Goal: Register for event/course

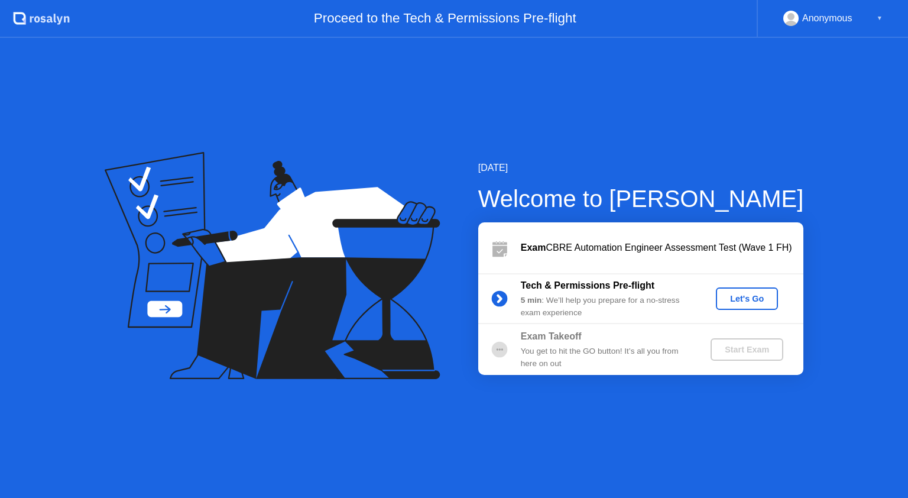
click at [739, 303] on div "Let's Go" at bounding box center [746, 298] width 53 height 9
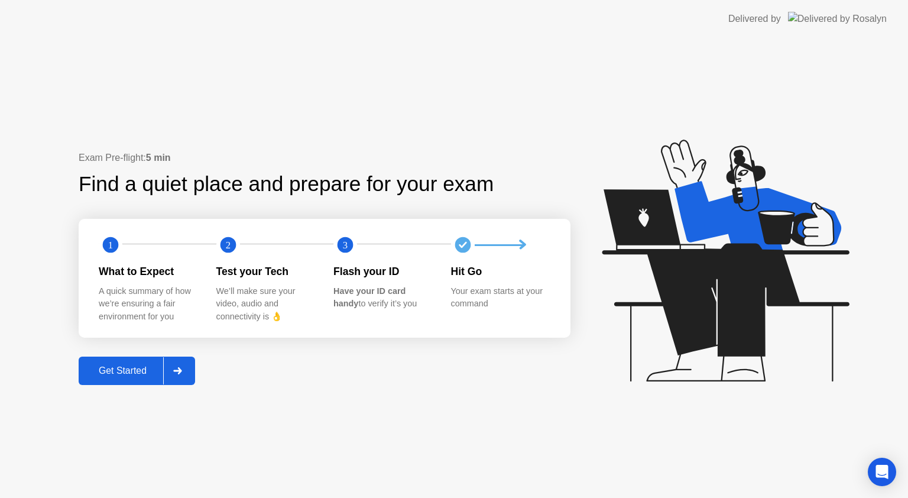
click at [139, 371] on div "Get Started" at bounding box center [122, 370] width 81 height 11
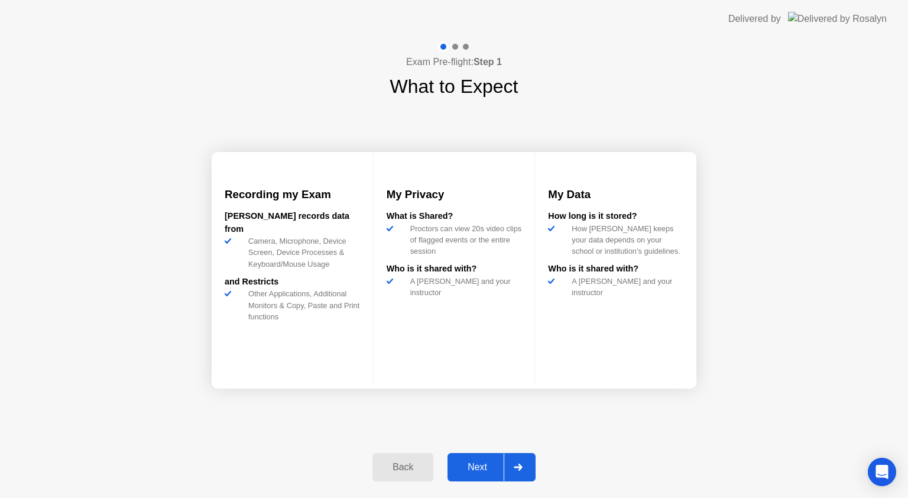
click at [520, 470] on div at bounding box center [518, 466] width 28 height 27
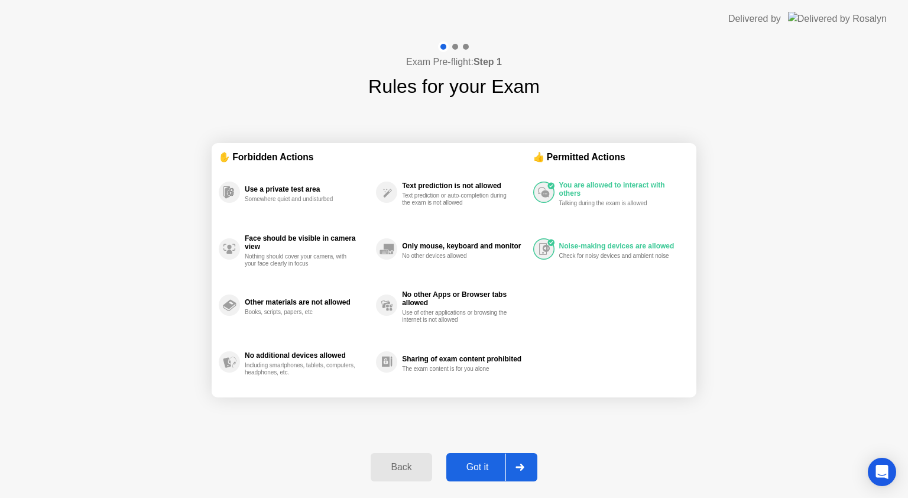
click at [525, 472] on div at bounding box center [519, 466] width 28 height 27
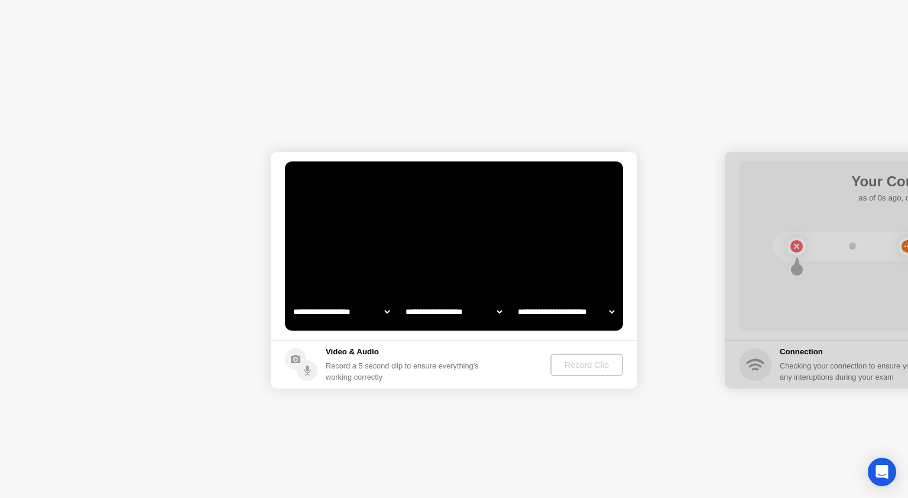
select select "**********"
select select "*******"
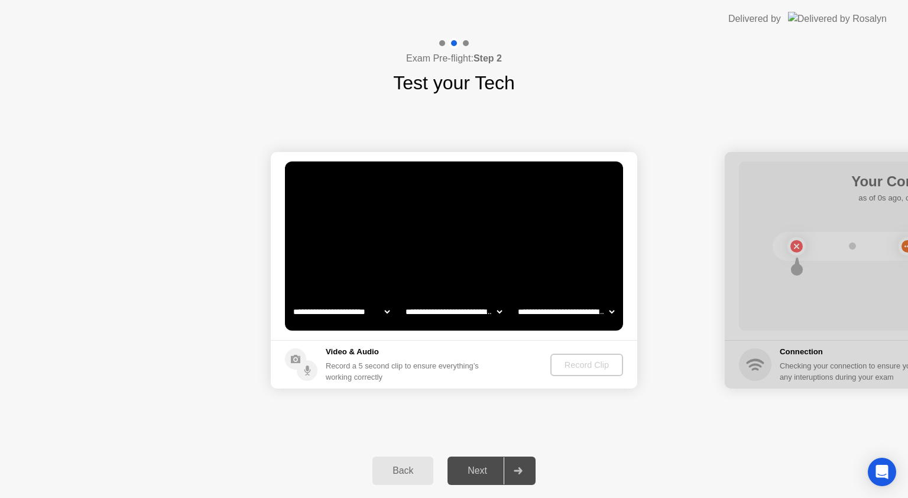
click at [525, 472] on div at bounding box center [518, 470] width 28 height 27
click at [477, 473] on div "Next" at bounding box center [477, 470] width 53 height 11
click at [560, 360] on div "Record Clip" at bounding box center [587, 364] width 63 height 9
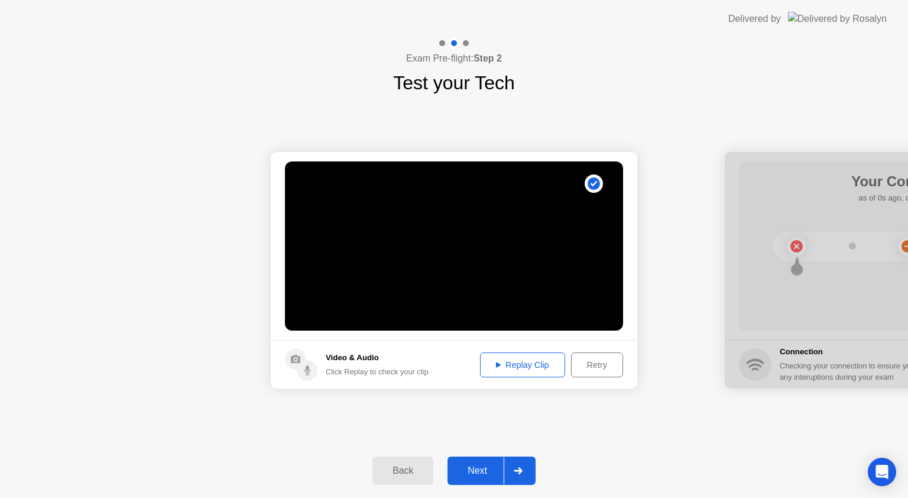
click at [473, 469] on div "Next" at bounding box center [477, 470] width 53 height 11
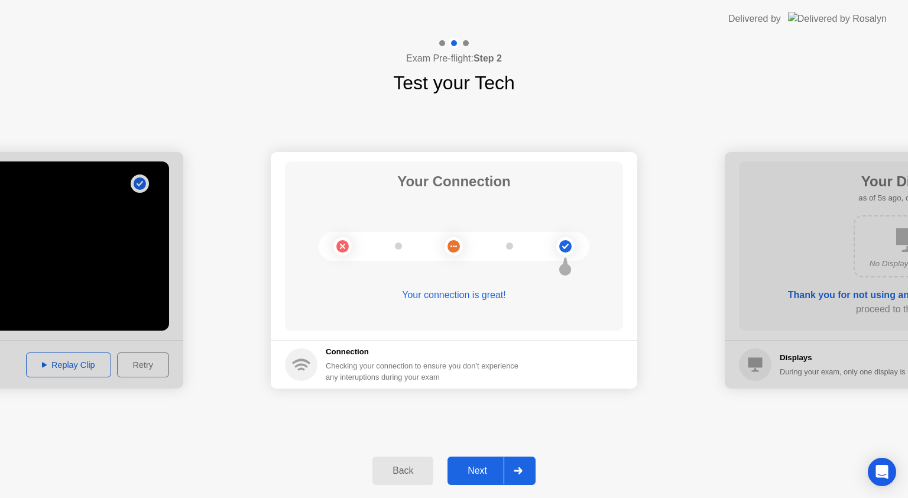
click at [480, 467] on div "Next" at bounding box center [477, 470] width 53 height 11
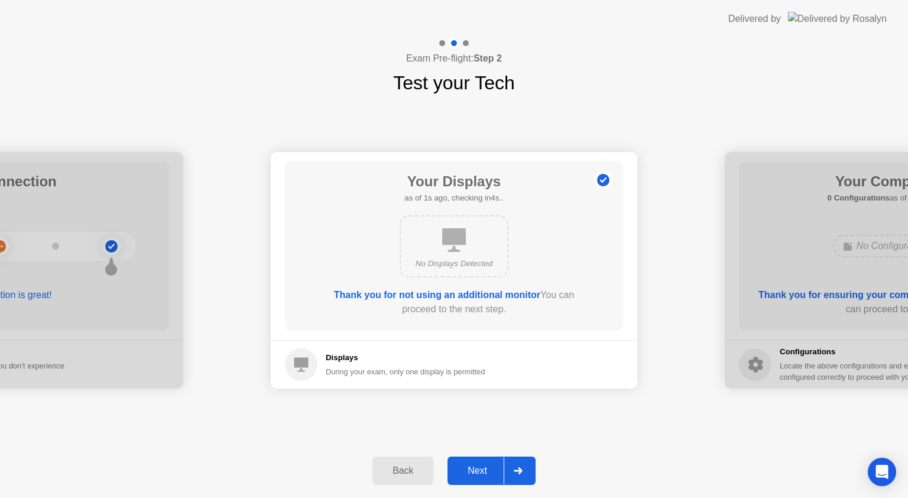
click at [480, 467] on div "Next" at bounding box center [477, 470] width 53 height 11
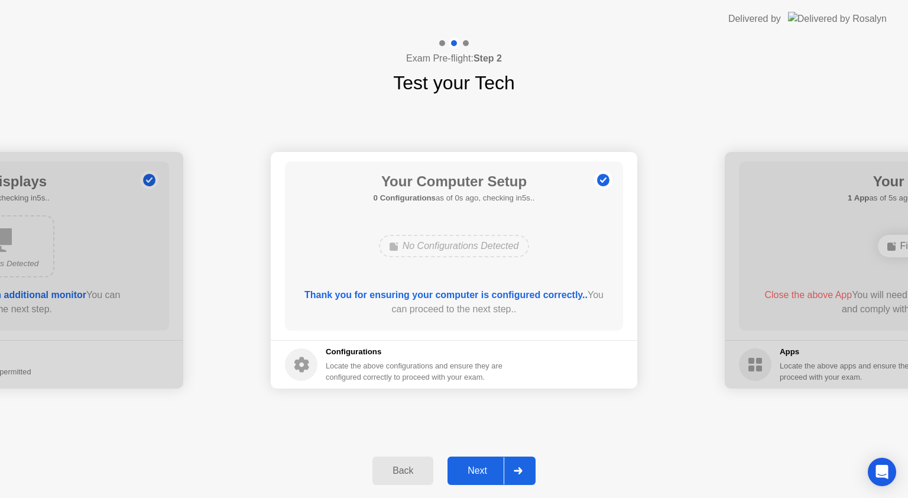
click at [480, 467] on div "Next" at bounding box center [477, 470] width 53 height 11
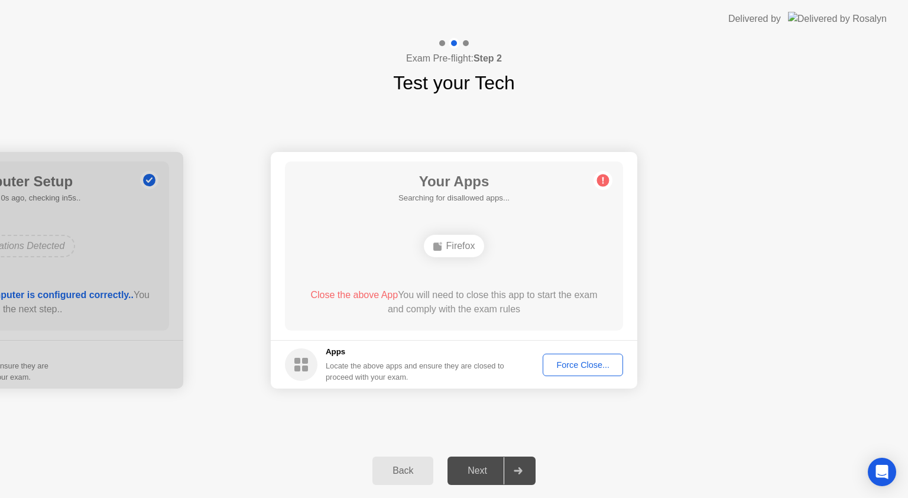
click at [480, 467] on div "Next" at bounding box center [477, 470] width 53 height 11
click at [575, 367] on div "Force Close..." at bounding box center [583, 364] width 72 height 9
click at [515, 466] on div at bounding box center [518, 470] width 28 height 27
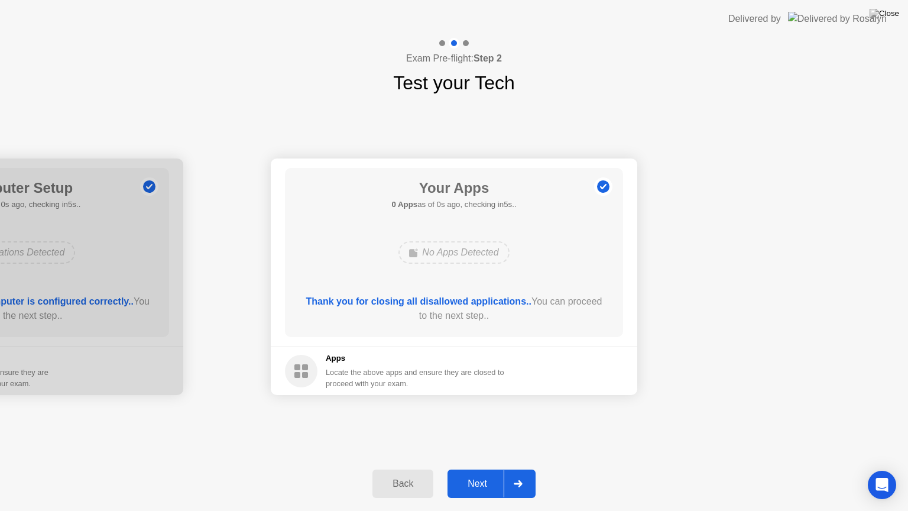
click at [466, 482] on div "Next" at bounding box center [477, 483] width 53 height 11
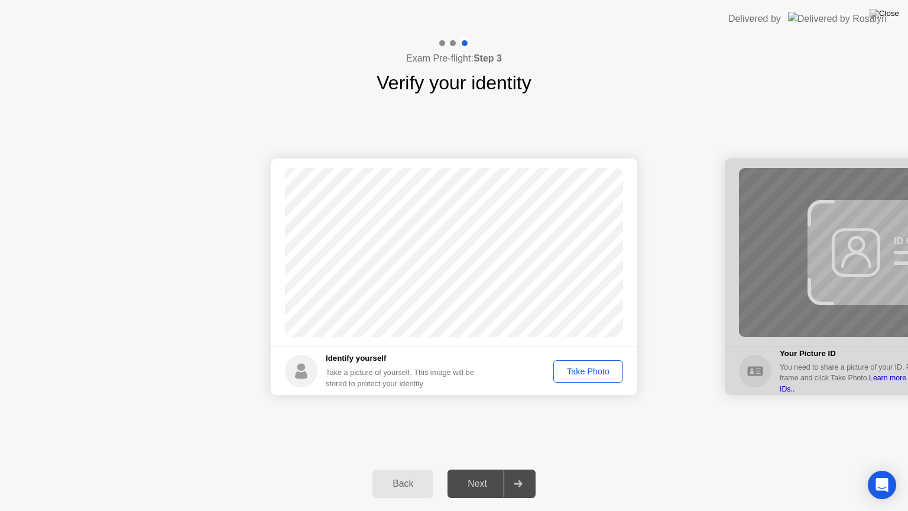
click at [586, 371] on div "Take Photo" at bounding box center [587, 370] width 61 height 9
click at [478, 487] on div "Next" at bounding box center [477, 483] width 53 height 11
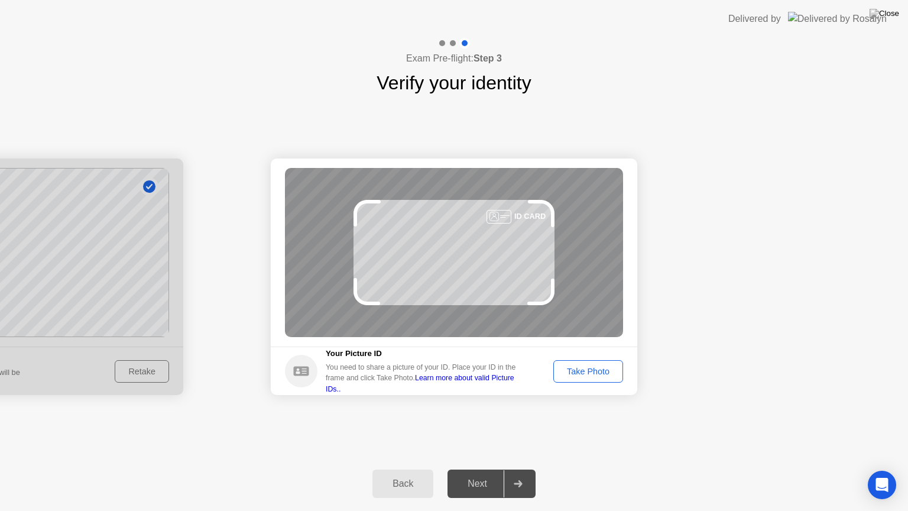
click at [595, 372] on div "Take Photo" at bounding box center [587, 370] width 61 height 9
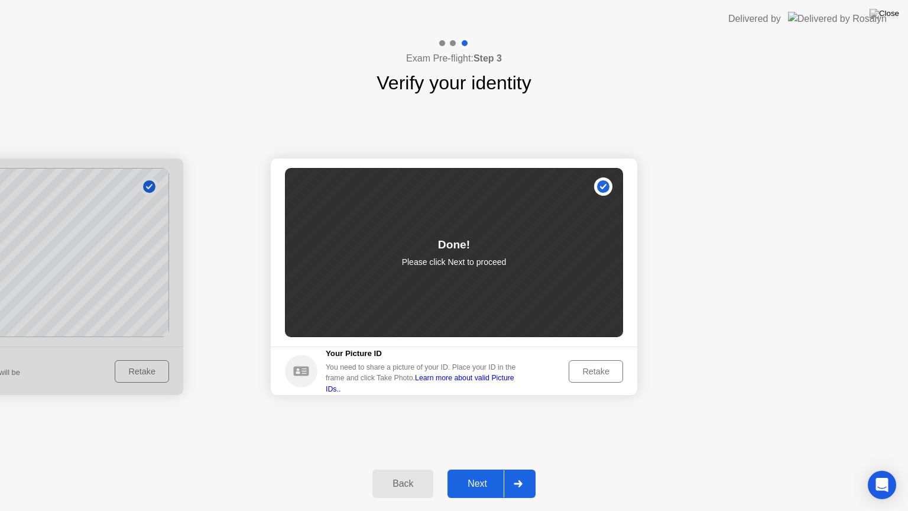
click at [480, 487] on div "Next" at bounding box center [477, 483] width 53 height 11
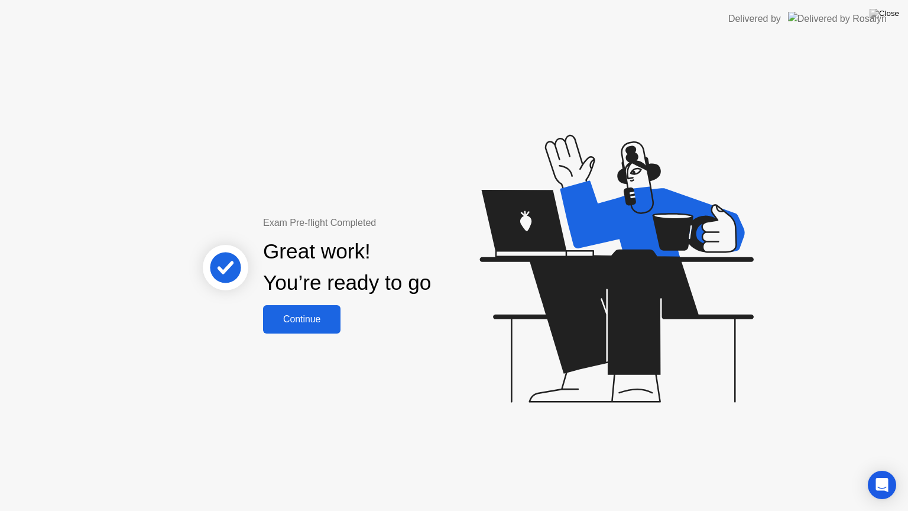
click at [277, 314] on div "Continue" at bounding box center [302, 319] width 70 height 11
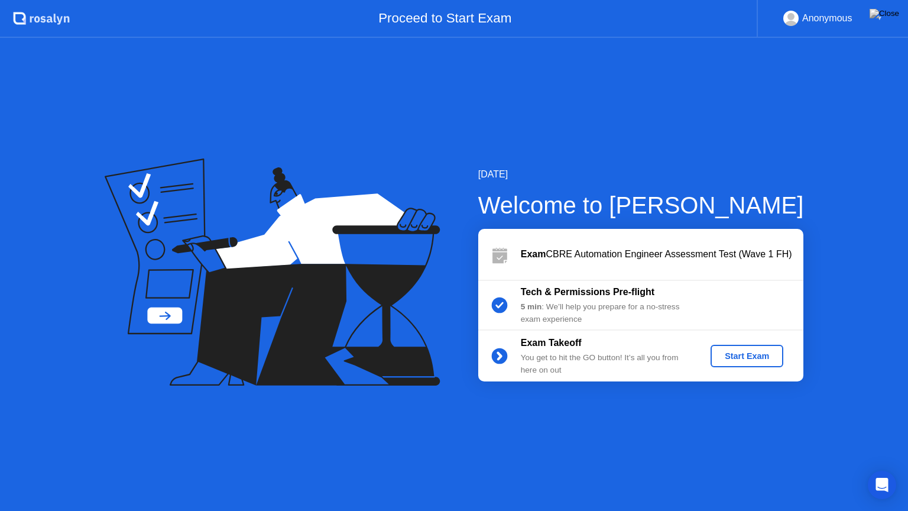
click at [726, 360] on div "Start Exam" at bounding box center [746, 355] width 63 height 9
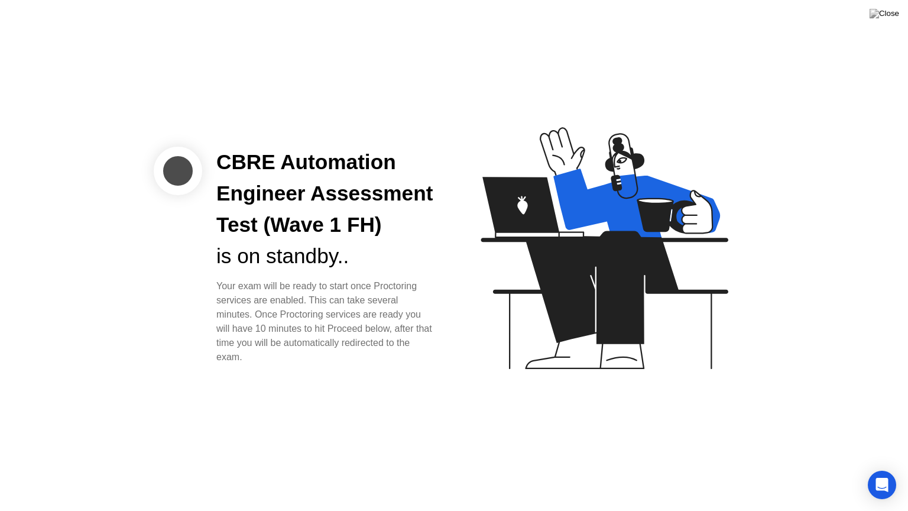
click at [176, 168] on div at bounding box center [178, 171] width 48 height 48
drag, startPoint x: 542, startPoint y: 21, endPoint x: 540, endPoint y: 61, distance: 40.2
click at [540, 61] on div "CBRE Automation Engineer Assessment Test (Wave 1 FH) is on standby.. Your exam …" at bounding box center [454, 255] width 908 height 511
click at [189, 167] on div at bounding box center [178, 171] width 48 height 48
click at [879, 482] on icon "Open Intercom Messenger" at bounding box center [882, 484] width 14 height 15
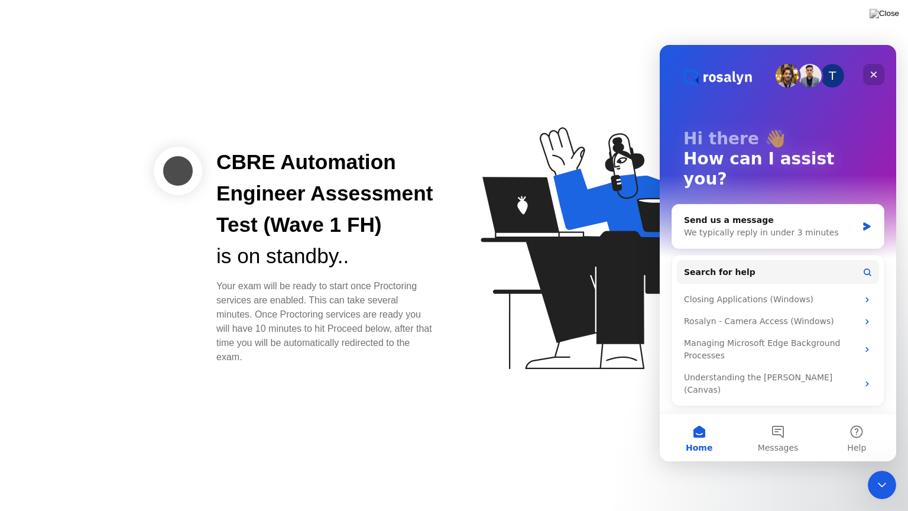
click at [875, 73] on icon "Close" at bounding box center [874, 75] width 7 height 7
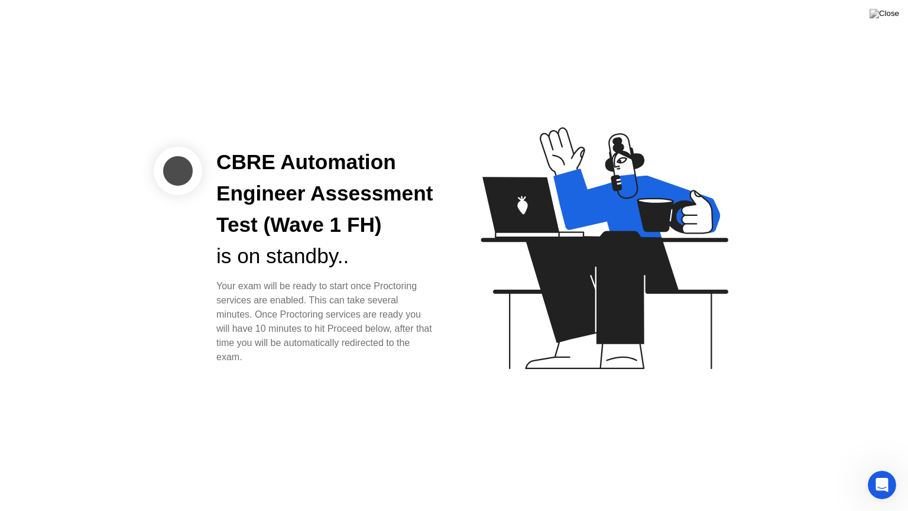
click at [755, 70] on div "CBRE Automation Engineer Assessment Test (Wave 1 FH) is on standby.. Your exam …" at bounding box center [454, 255] width 908 height 511
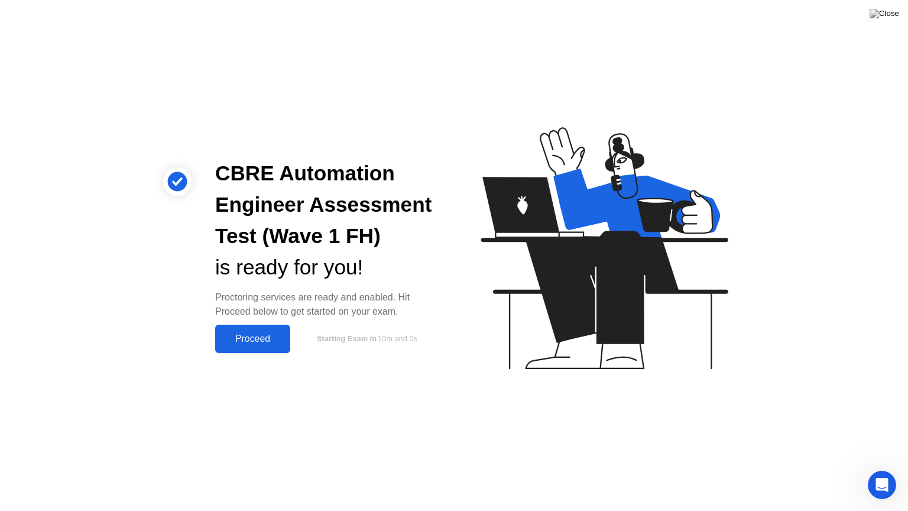
click at [308, 351] on div "Proceed Starting Exam in 10m and 0s" at bounding box center [325, 338] width 220 height 28
click at [283, 333] on div "Proceed" at bounding box center [253, 338] width 68 height 11
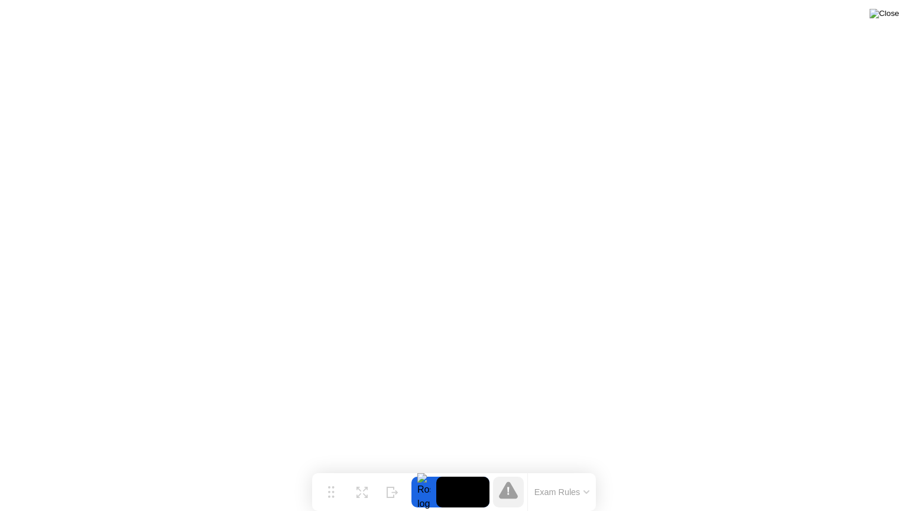
click at [892, 14] on img at bounding box center [884, 13] width 30 height 9
